Goal: Navigation & Orientation: Find specific page/section

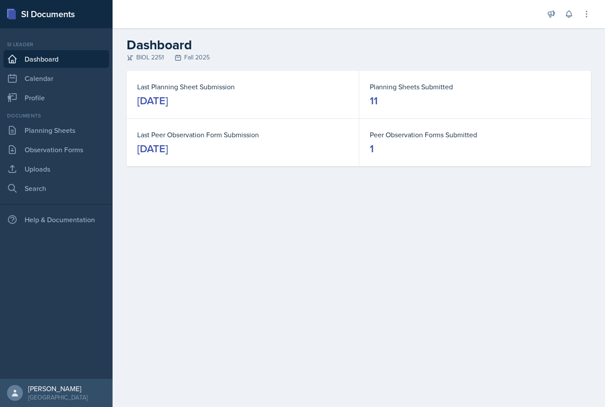
click at [557, 12] on button at bounding box center [551, 14] width 16 height 16
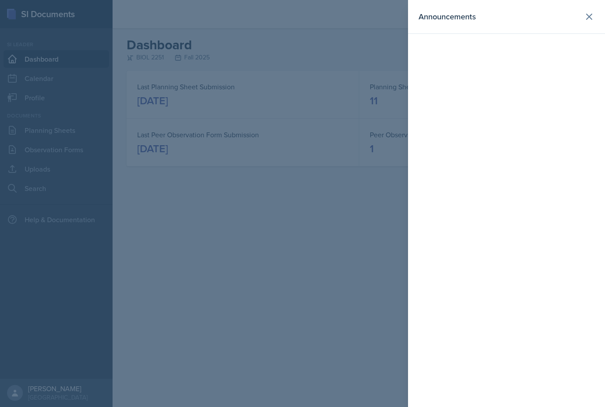
click at [377, 61] on div at bounding box center [302, 203] width 605 height 407
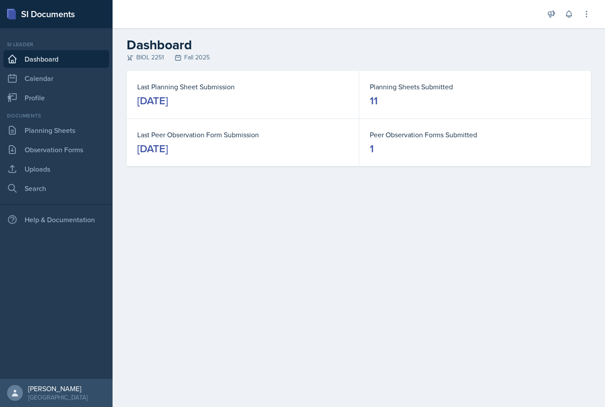
click at [568, 12] on icon at bounding box center [569, 14] width 6 height 7
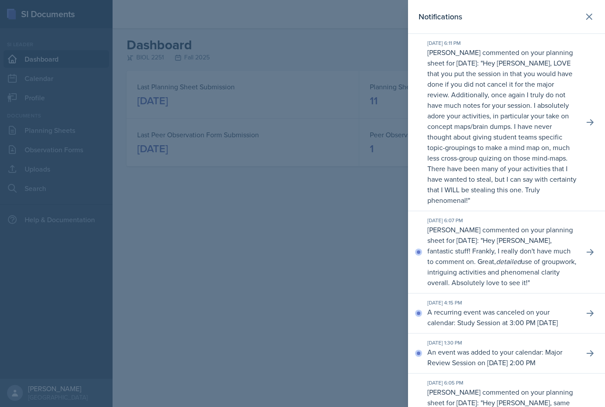
click at [153, 284] on div at bounding box center [302, 203] width 605 height 407
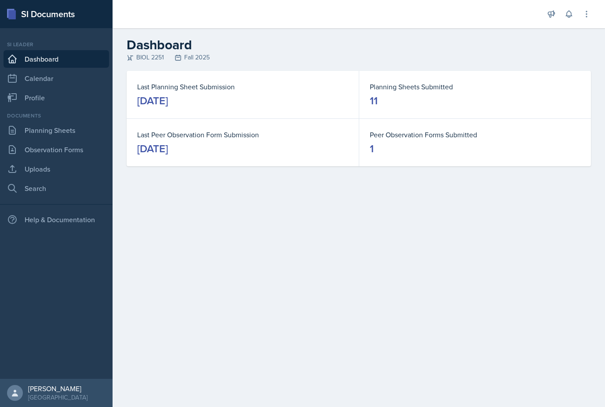
click at [47, 134] on link "Planning Sheets" at bounding box center [57, 130] width 106 height 18
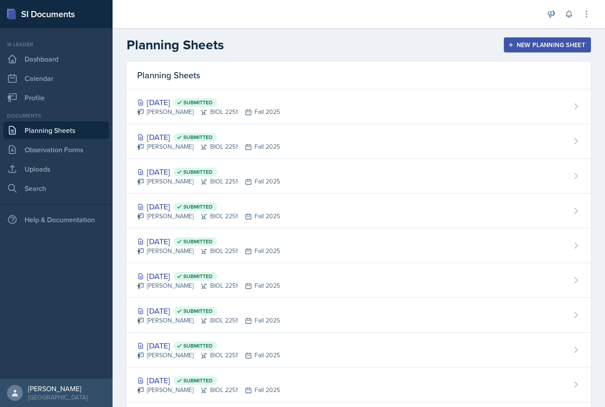
scroll to position [0, 0]
click at [33, 133] on link "Planning Sheets" at bounding box center [57, 130] width 106 height 18
click at [35, 133] on link "Planning Sheets" at bounding box center [57, 130] width 106 height 18
click at [48, 135] on link "Planning Sheets" at bounding box center [57, 130] width 106 height 18
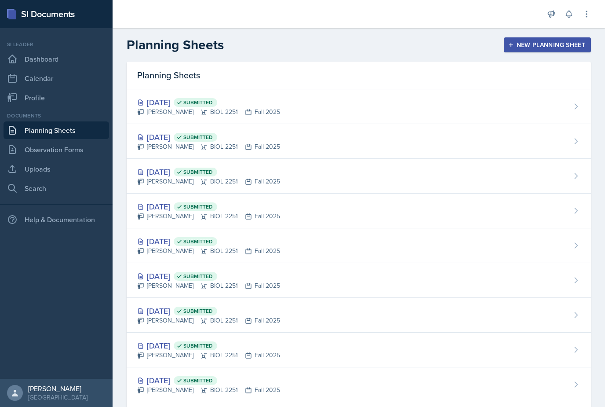
click at [42, 135] on link "Planning Sheets" at bounding box center [57, 130] width 106 height 18
click at [6, 51] on link "Dashboard" at bounding box center [57, 59] width 106 height 18
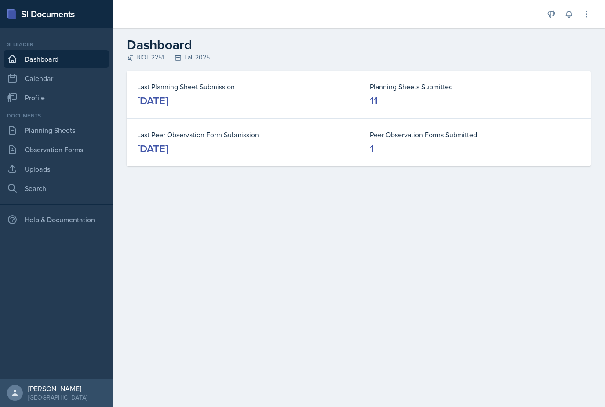
click at [28, 64] on link "Dashboard" at bounding box center [57, 59] width 106 height 18
